Goal: Information Seeking & Learning: Learn about a topic

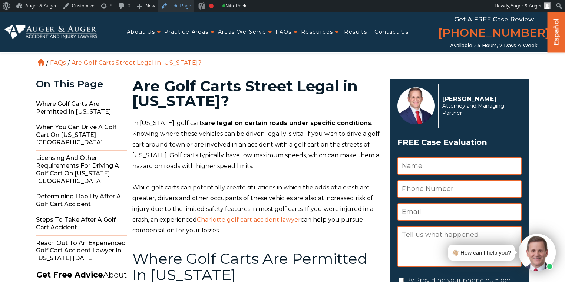
click at [179, 4] on link "Edit Page" at bounding box center [176, 6] width 36 height 12
click at [184, 167] on span ". Knowing where these vehicles can be driven legally is vital if you wish to dr…" at bounding box center [255, 145] width 247 height 50
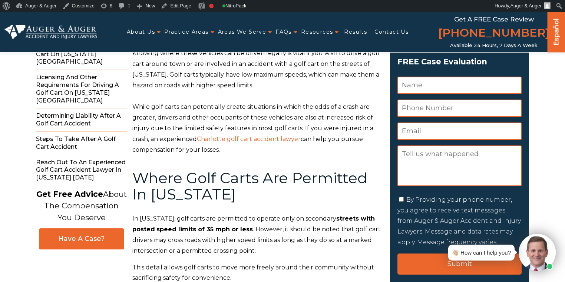
scroll to position [89, 0]
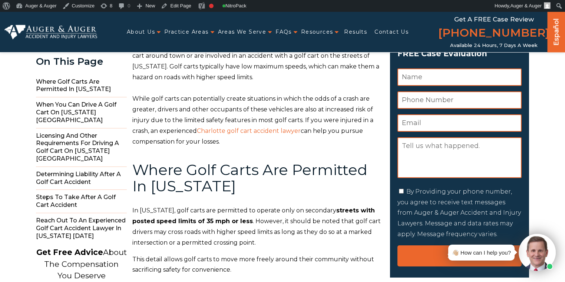
click at [273, 141] on p "While golf carts can potentially create situations in which the odds of a crash…" at bounding box center [256, 120] width 249 height 53
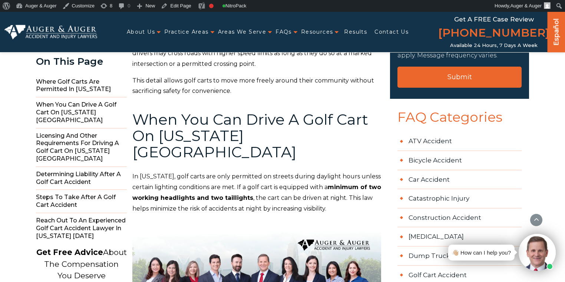
scroll to position [268, 0]
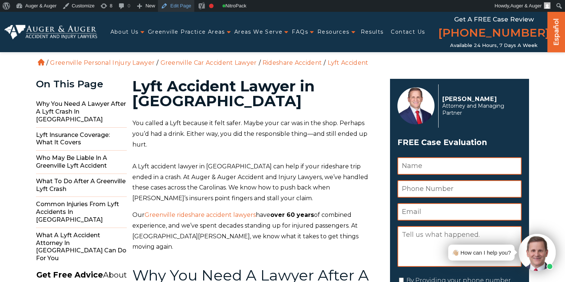
click at [173, 7] on link "Edit Page" at bounding box center [176, 6] width 36 height 12
click at [554, 36] on link "Español" at bounding box center [556, 30] width 12 height 39
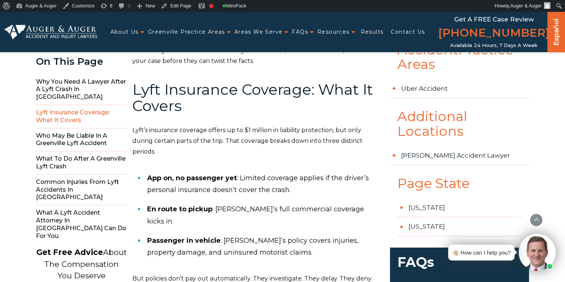
scroll to position [385, 0]
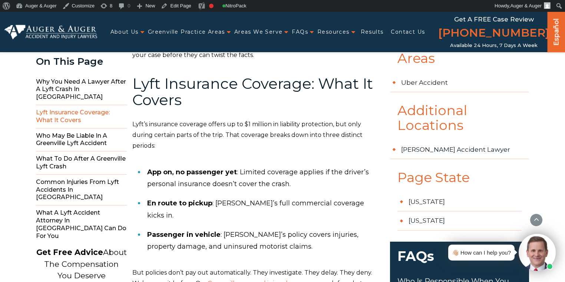
click at [293, 168] on span ": Limited coverage applies if the driver’s personal insurance doesn’t cover the…" at bounding box center [258, 178] width 222 height 20
